Goal: Task Accomplishment & Management: Use online tool/utility

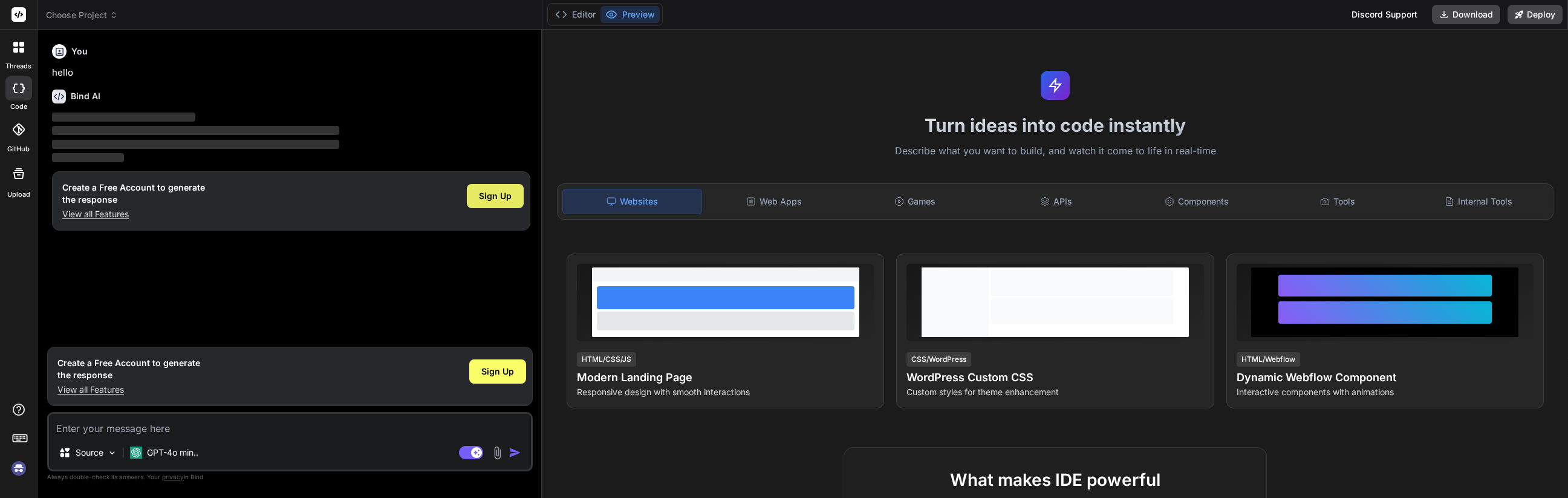
click at [483, 198] on span "Sign Up" at bounding box center [495, 196] width 32 height 12
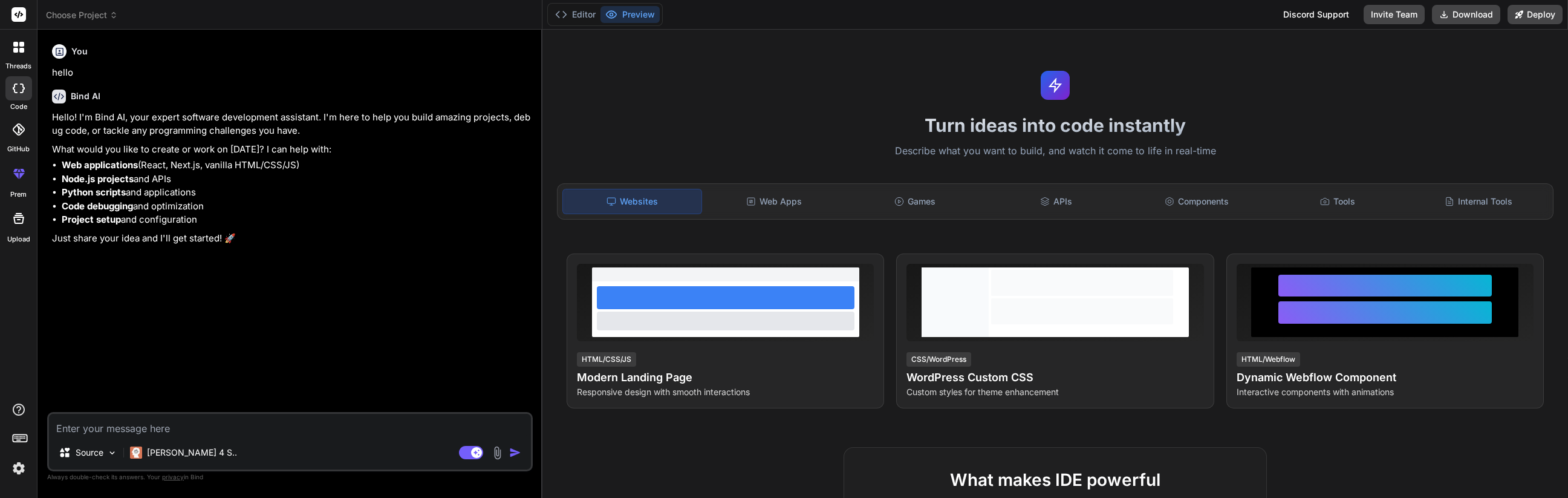
type textarea "x"
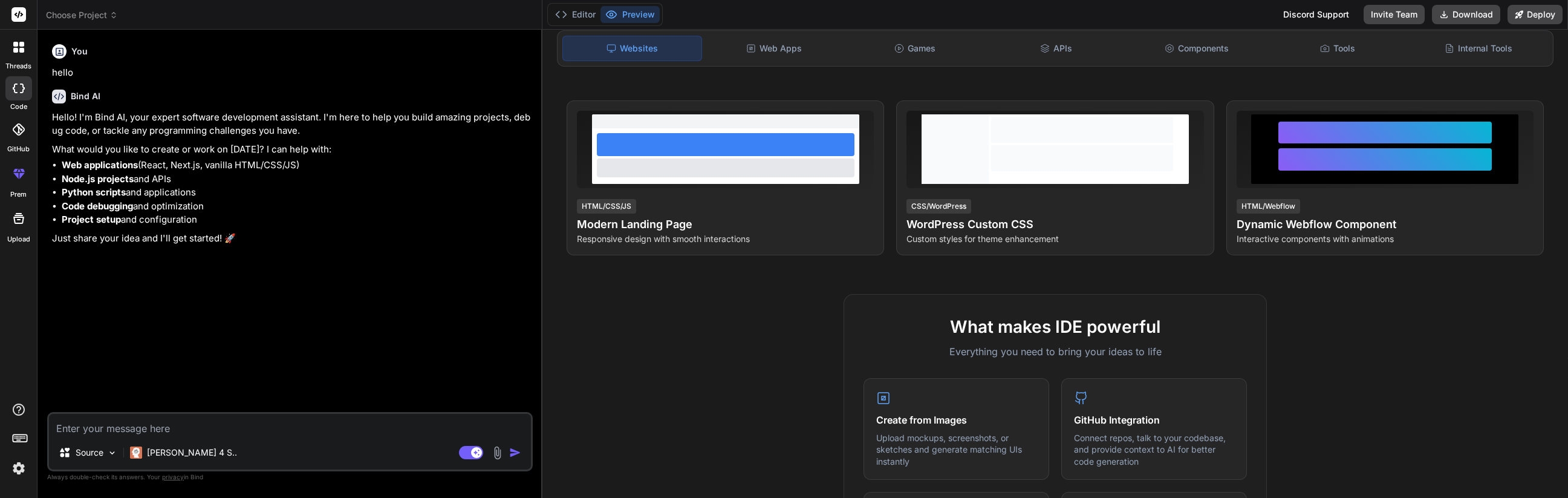
scroll to position [84, 0]
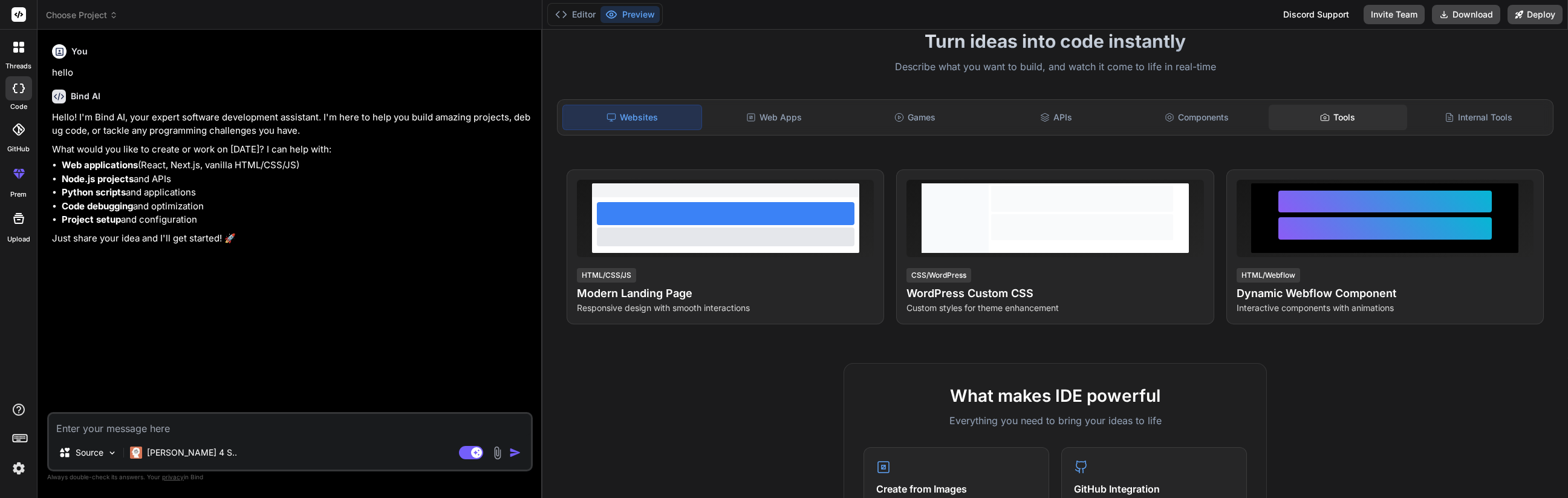
click at [1320, 115] on icon at bounding box center [1325, 117] width 9 height 9
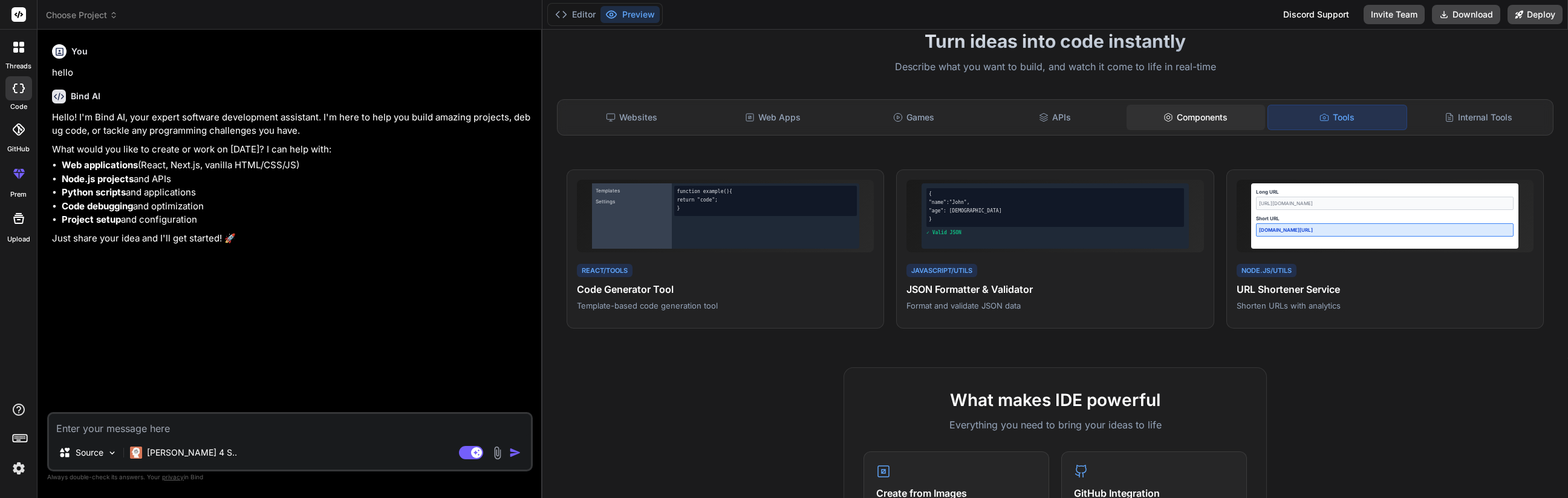
click at [1198, 123] on div "Components" at bounding box center [1196, 118] width 138 height 26
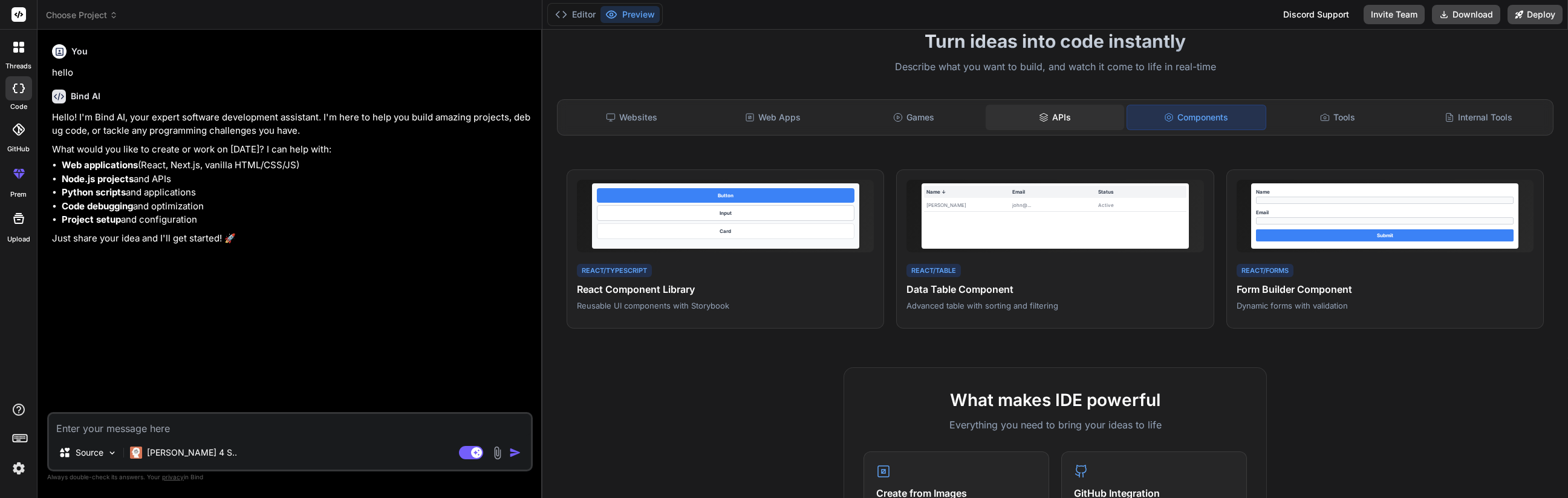
click at [1051, 119] on div "APIs" at bounding box center [1055, 118] width 138 height 26
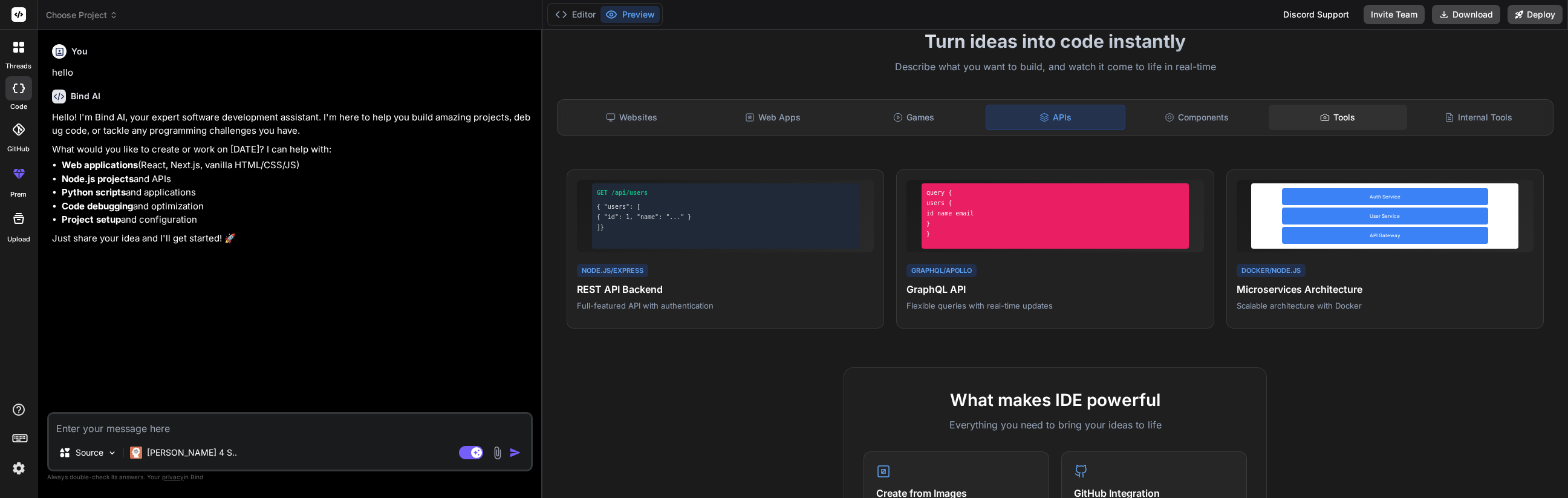
click at [1297, 114] on div "Tools" at bounding box center [1338, 118] width 138 height 26
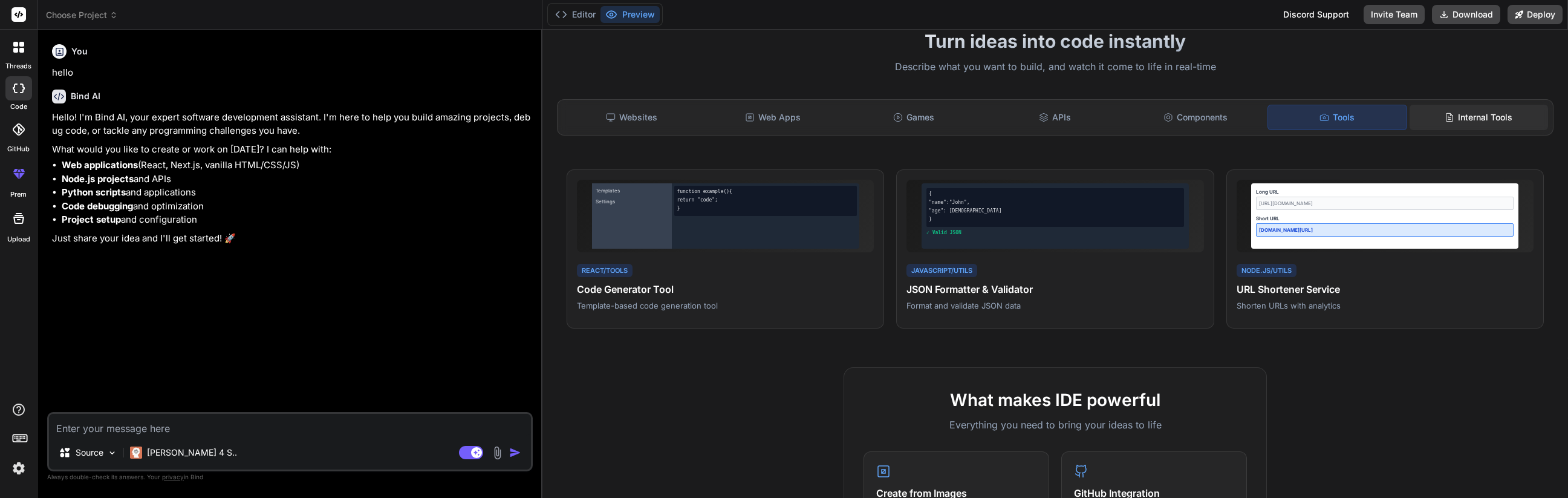
click at [1444, 114] on icon at bounding box center [1449, 117] width 9 height 9
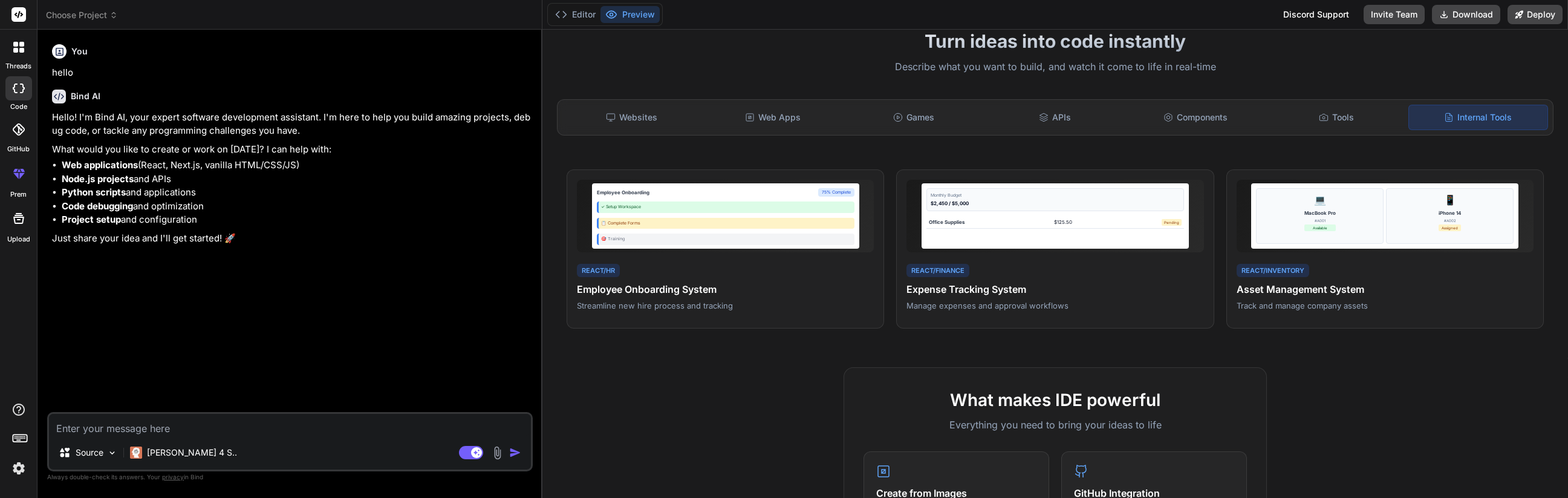
click at [382, 423] on textarea at bounding box center [289, 425] width 482 height 22
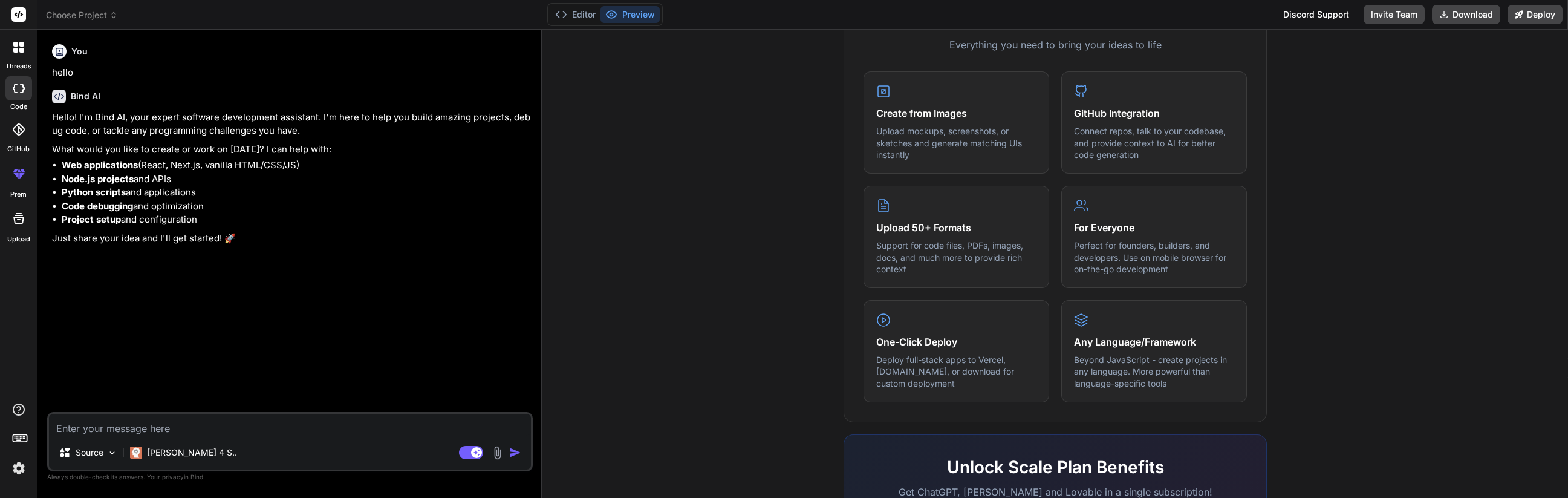
scroll to position [472, 0]
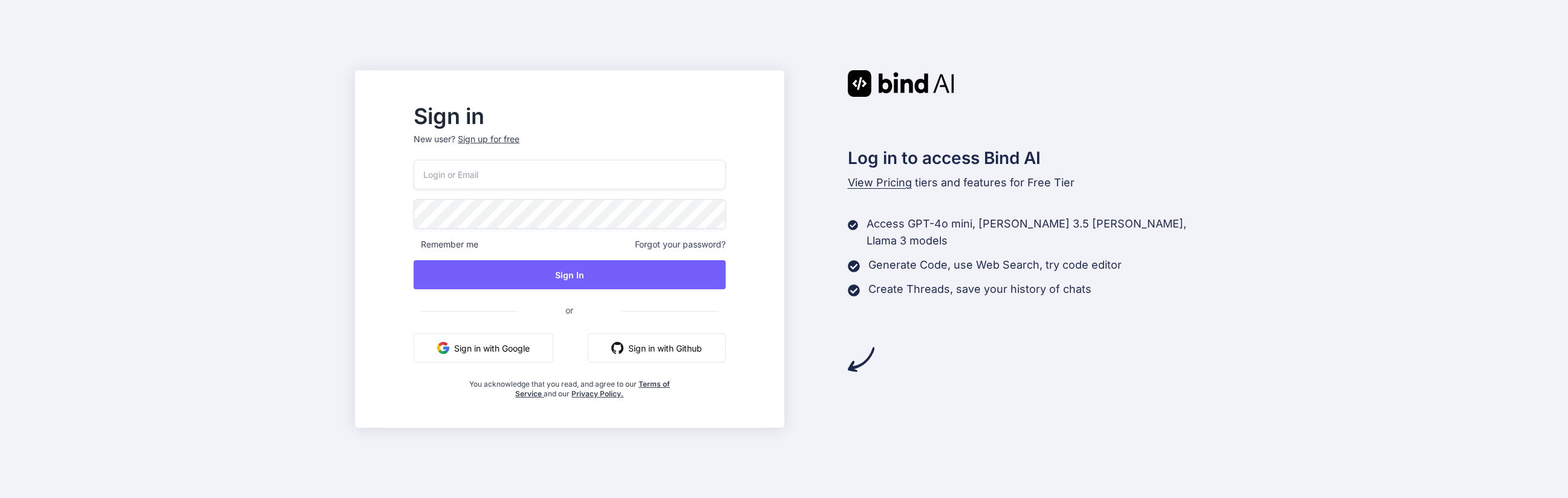
click at [532, 350] on button "Sign in with Google" at bounding box center [484, 348] width 140 height 29
